Goal: Information Seeking & Learning: Learn about a topic

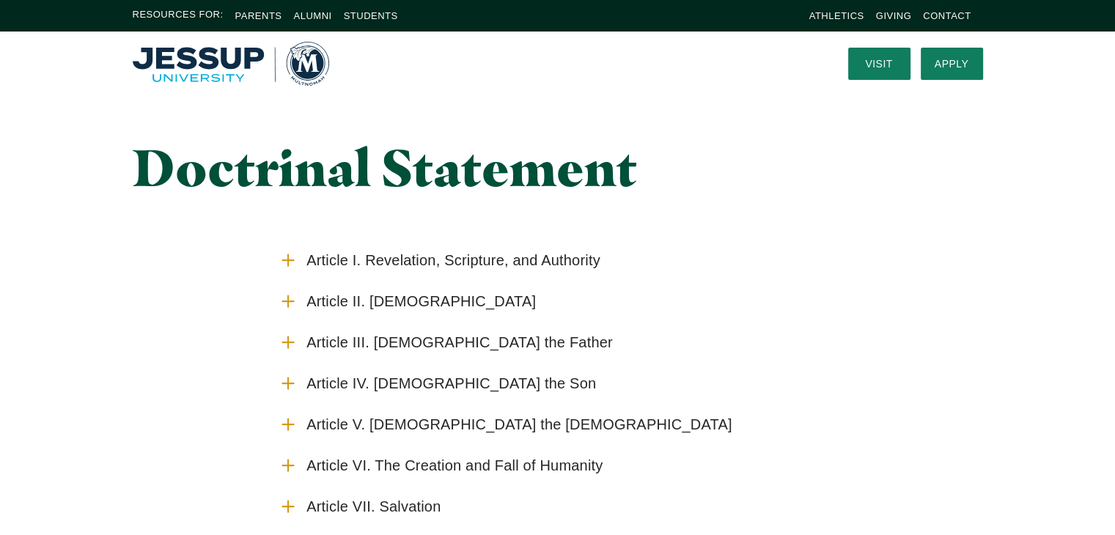
click at [297, 260] on icon "Accordion" at bounding box center [288, 260] width 19 height 19
click at [0, 0] on input "Article I. Revelation, Scripture, and Authority" at bounding box center [0, 0] width 0 height 0
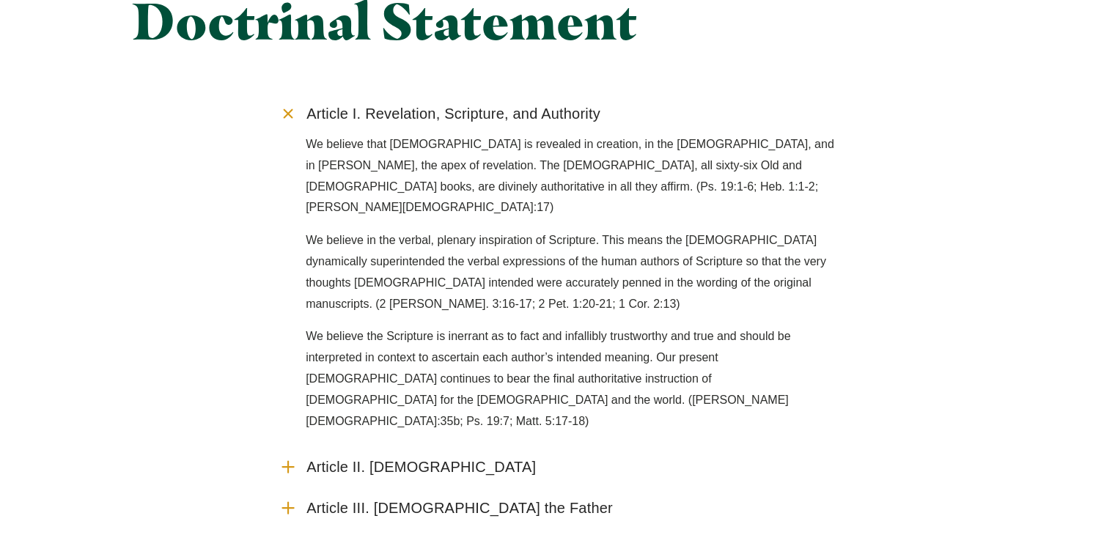
scroll to position [220, 0]
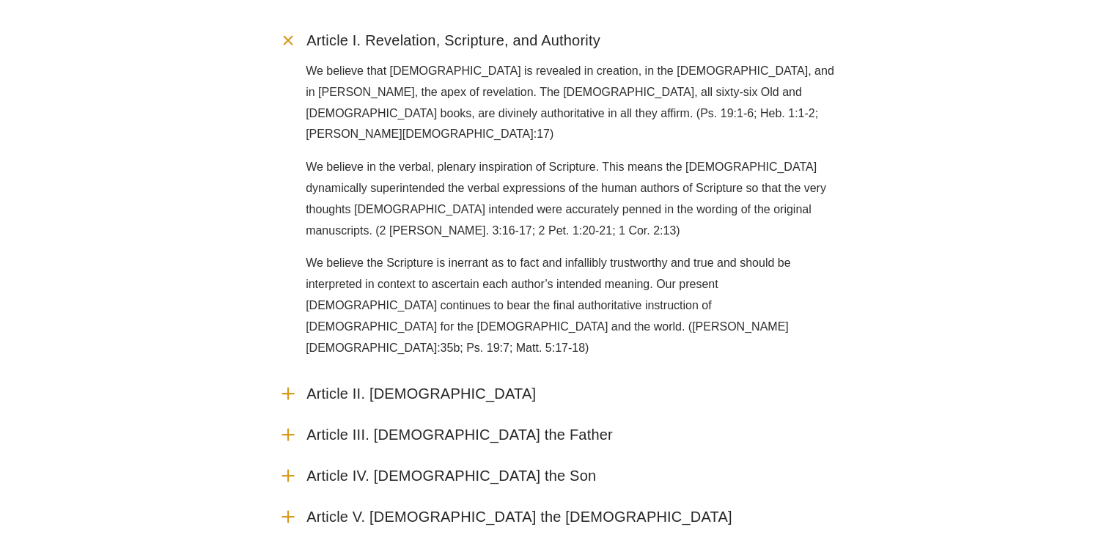
click at [288, 389] on use "Accordion" at bounding box center [287, 394] width 11 height 11
click at [0, 0] on input "Article II. [DEMOGRAPHIC_DATA]" at bounding box center [0, 0] width 0 height 0
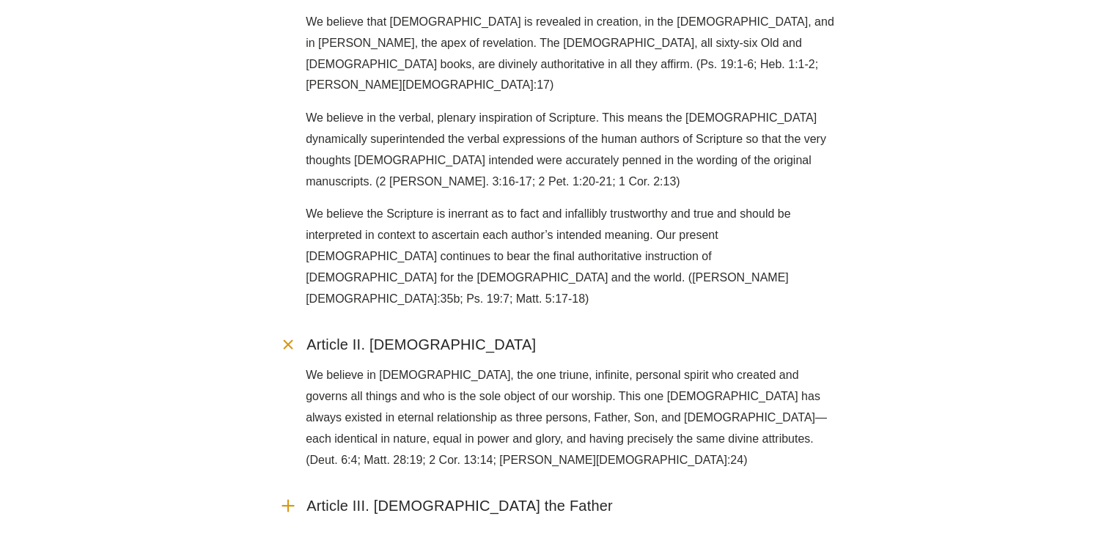
scroll to position [367, 0]
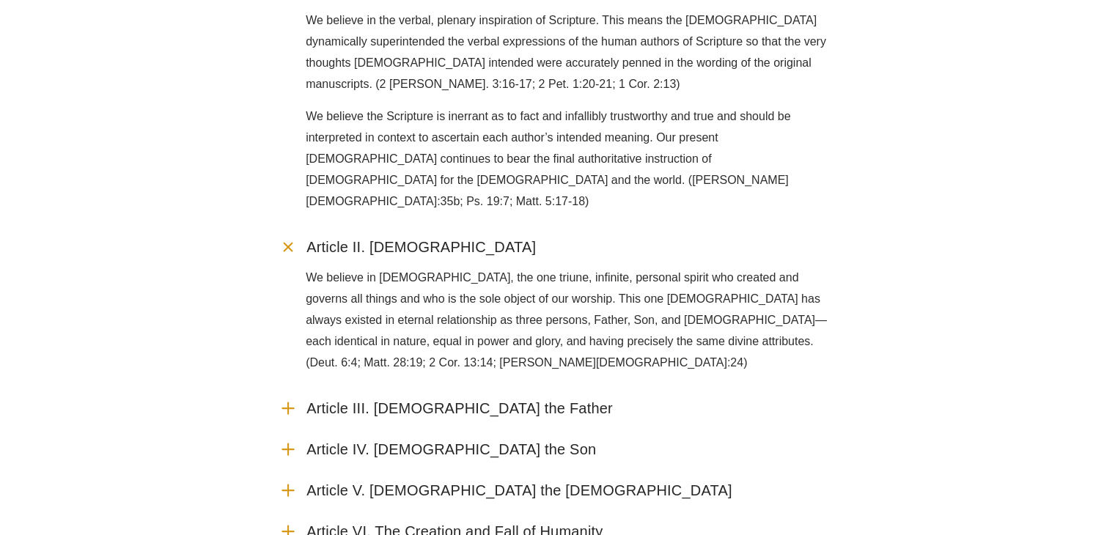
click at [293, 399] on icon "Accordion" at bounding box center [288, 408] width 19 height 19
click at [0, 0] on input "Article III. [DEMOGRAPHIC_DATA] the Father" at bounding box center [0, 0] width 0 height 0
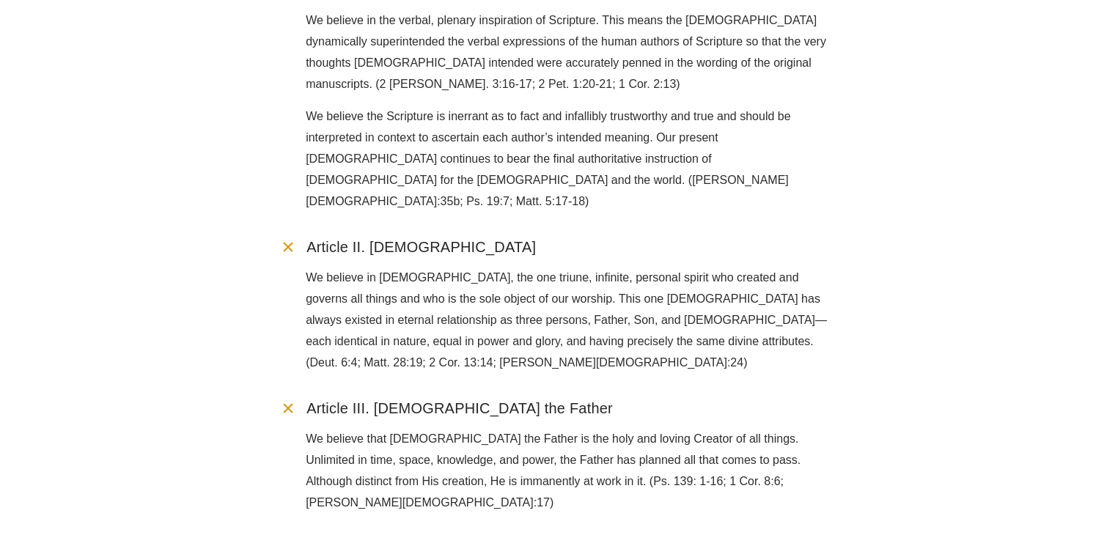
scroll to position [587, 0]
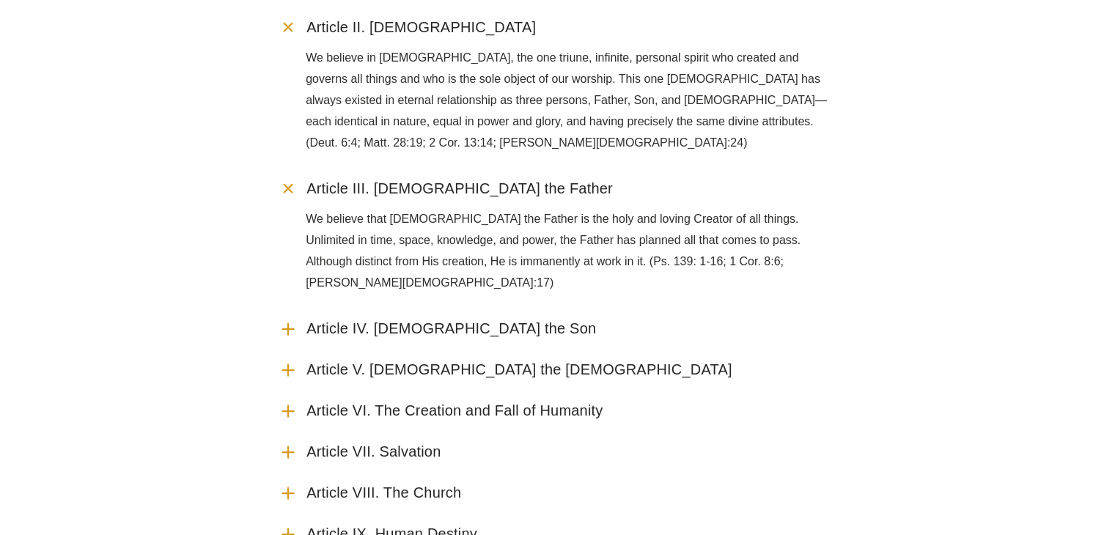
click at [286, 320] on icon "Accordion" at bounding box center [288, 329] width 19 height 19
click at [0, 0] on input "Article IV. [DEMOGRAPHIC_DATA] the Son" at bounding box center [0, 0] width 0 height 0
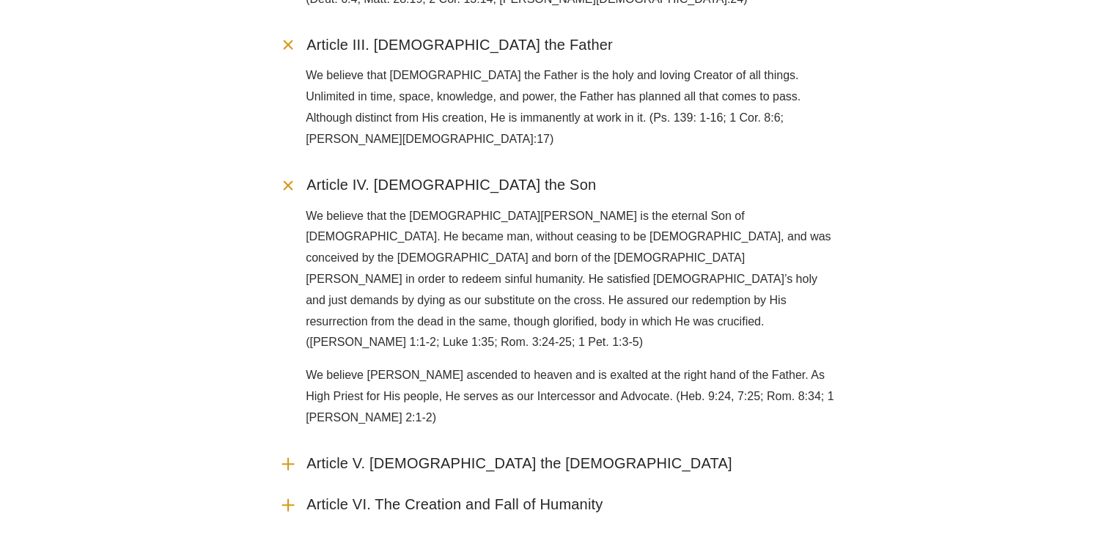
scroll to position [733, 0]
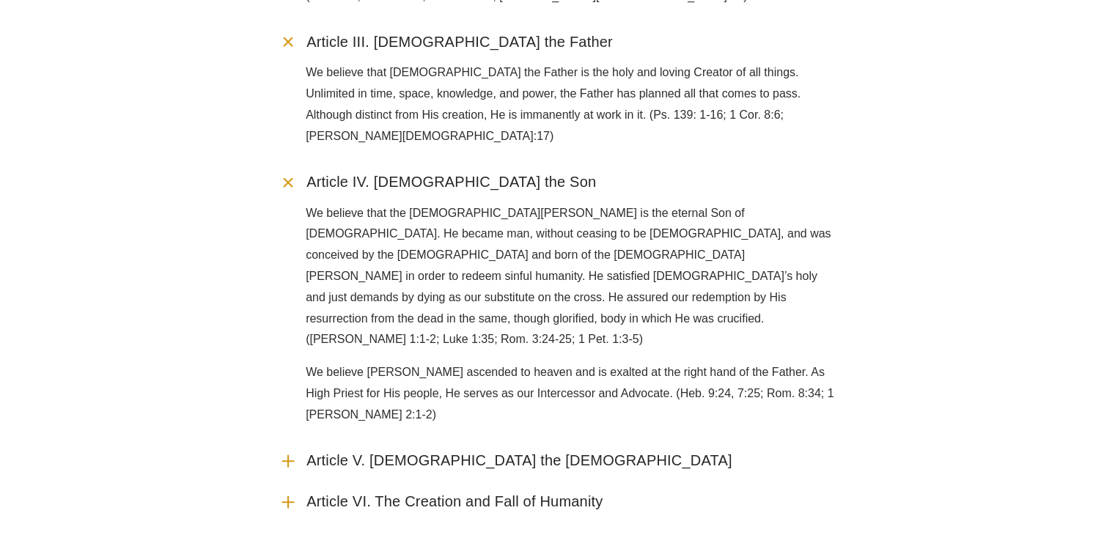
click at [282, 534] on icon "Accordion" at bounding box center [288, 543] width 19 height 19
click at [0, 0] on input "Article VII. Salvation" at bounding box center [0, 0] width 0 height 0
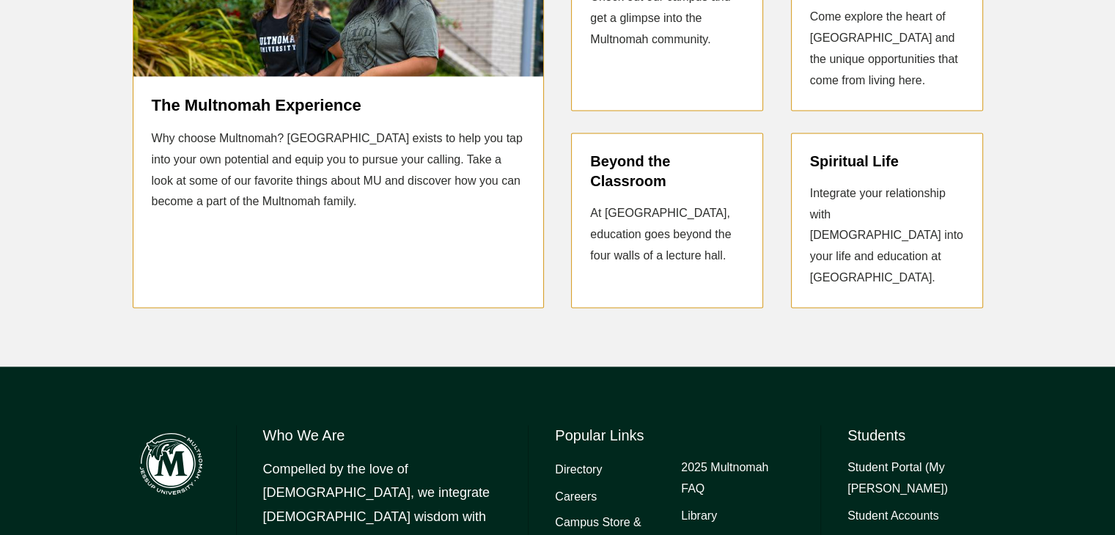
scroll to position [2054, 0]
